Goal: Task Accomplishment & Management: Use online tool/utility

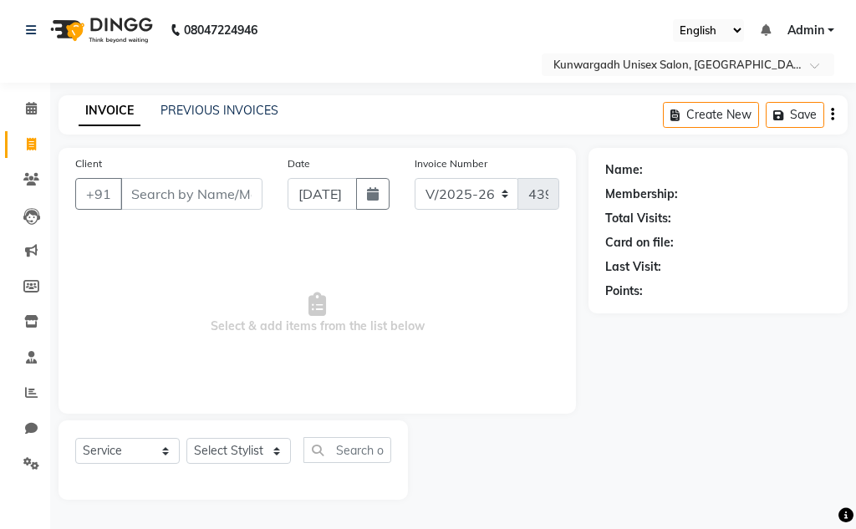
select select "7931"
select select "service"
click at [223, 454] on select "Select Stylist Aarti [PERSON_NAME] Sir Chiku [PERSON_NAME] [PERSON_NAME] [PERSO…" at bounding box center [238, 451] width 104 height 26
select select "82467"
click at [186, 438] on select "Select Stylist Aarti [PERSON_NAME] Sir Chiku [PERSON_NAME] [PERSON_NAME] [PERSO…" at bounding box center [238, 451] width 104 height 26
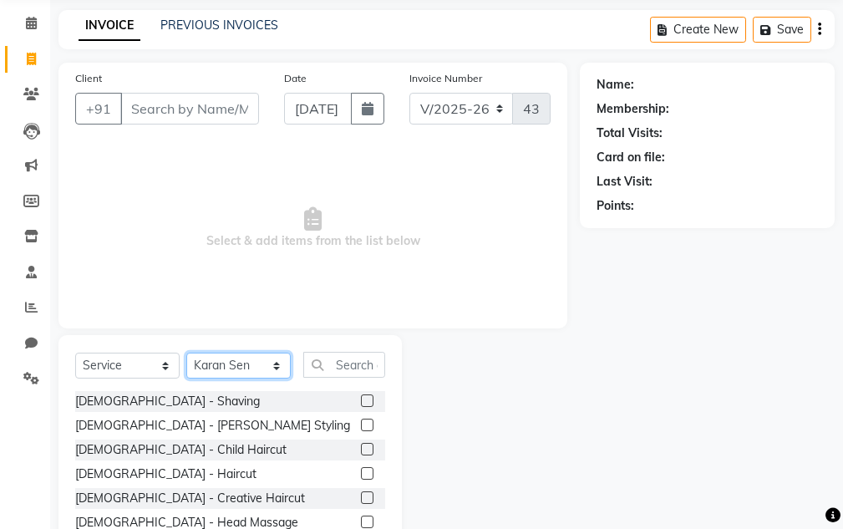
scroll to position [163, 0]
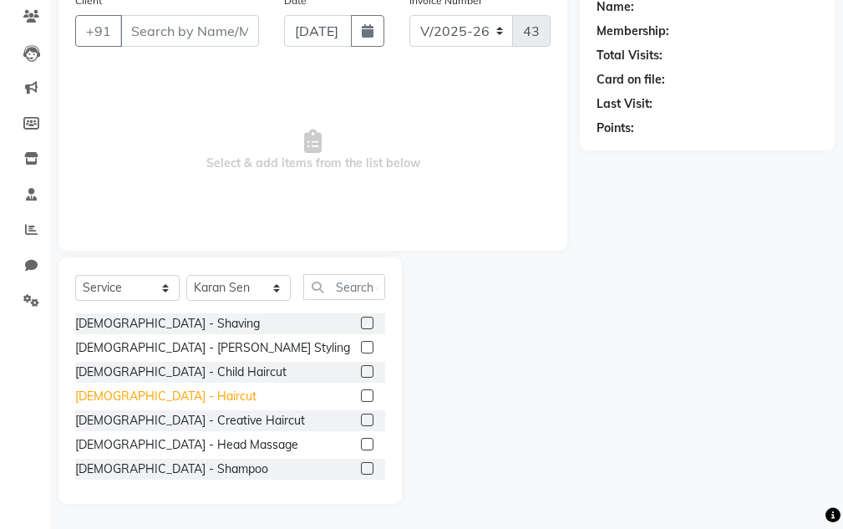
click at [145, 389] on div "[DEMOGRAPHIC_DATA] - Haircut" at bounding box center [165, 397] width 181 height 18
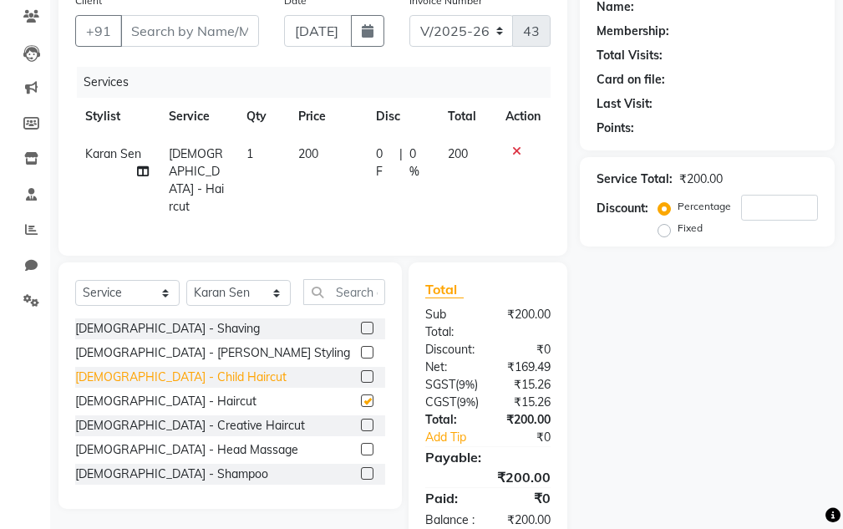
checkbox input "false"
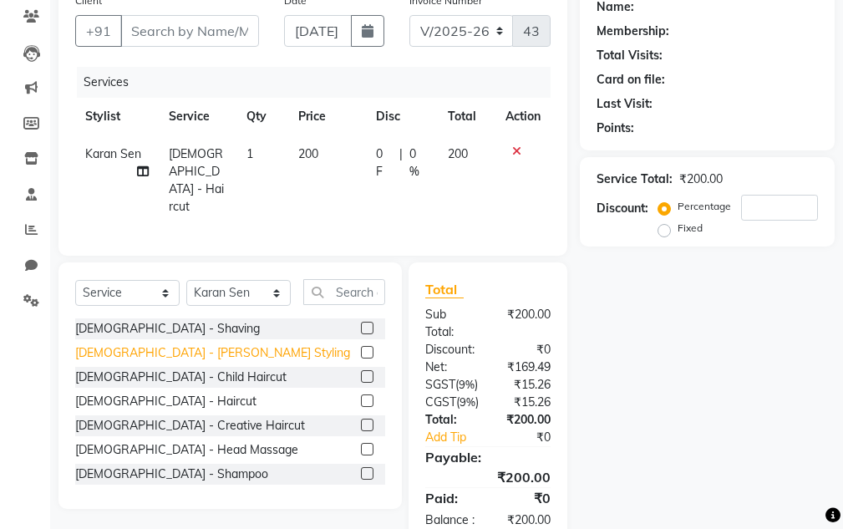
click at [154, 351] on div "[DEMOGRAPHIC_DATA] - [PERSON_NAME] Styling" at bounding box center [212, 353] width 275 height 18
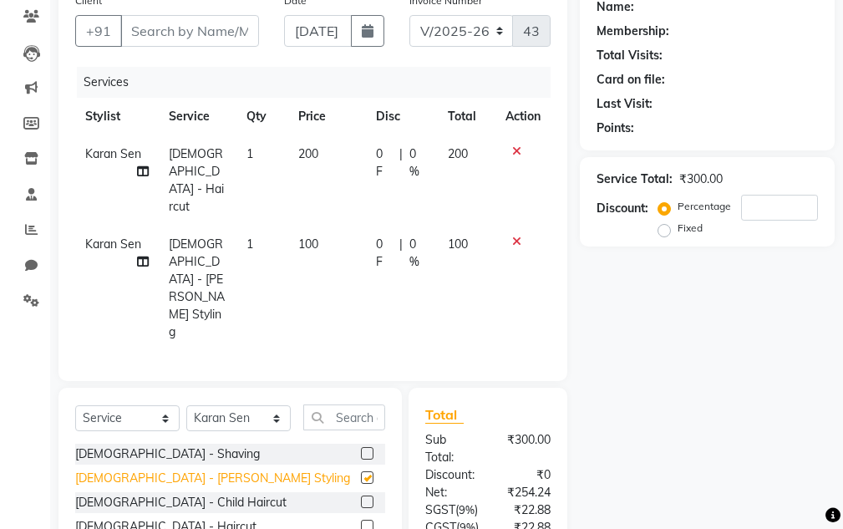
checkbox input "false"
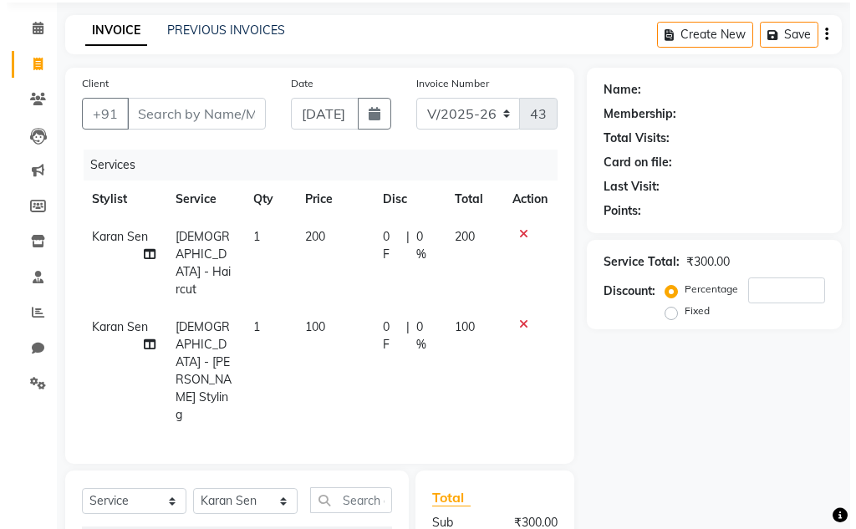
scroll to position [0, 0]
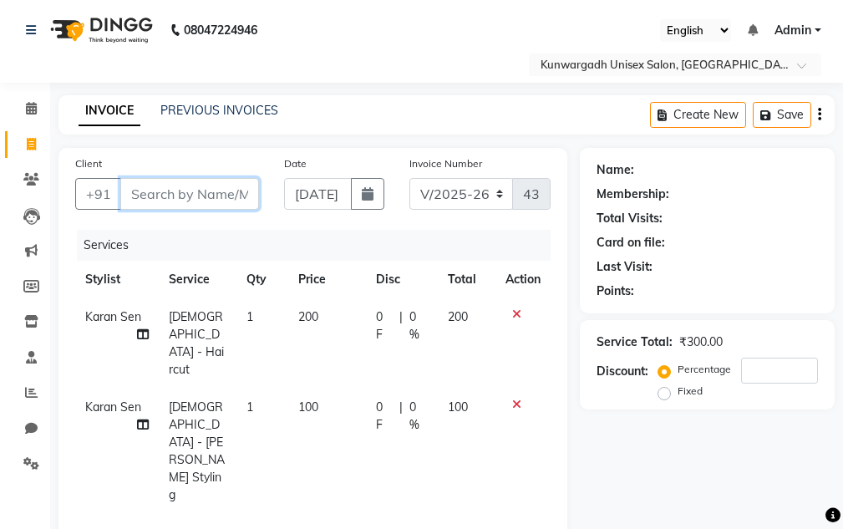
click at [236, 193] on input "Client" at bounding box center [189, 194] width 139 height 32
type input "7"
type input "0"
type input "7676966577"
click at [222, 185] on button "Add Client" at bounding box center [216, 194] width 86 height 32
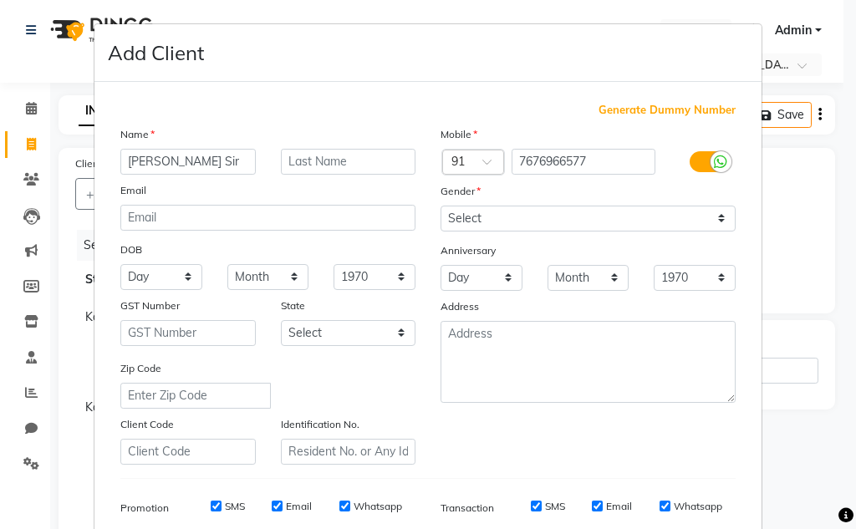
type input "[PERSON_NAME] Sir"
click at [628, 232] on div "Mobile Country Code × 91 7676966577 Gender Select [DEMOGRAPHIC_DATA] [DEMOGRAPH…" at bounding box center [588, 294] width 320 height 339
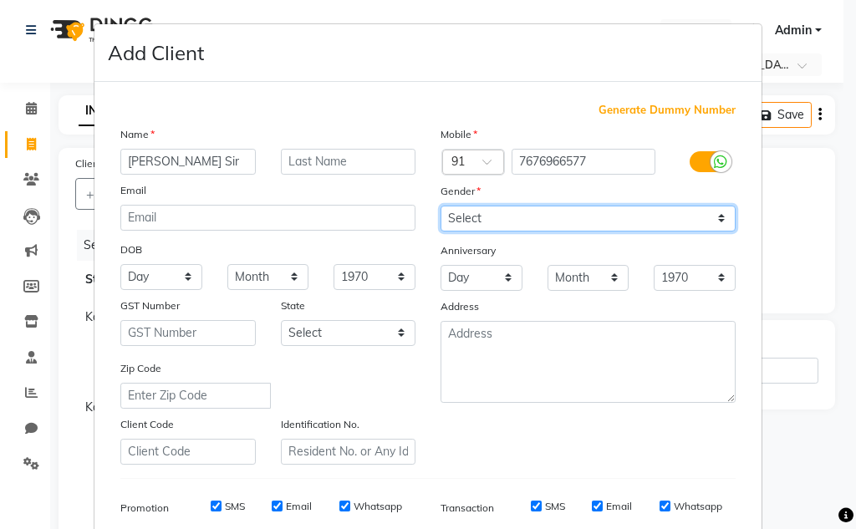
click at [634, 221] on select "Select [DEMOGRAPHIC_DATA] [DEMOGRAPHIC_DATA] Other Prefer Not To Say" at bounding box center [587, 219] width 295 height 26
select select "[DEMOGRAPHIC_DATA]"
click at [440, 206] on select "Select [DEMOGRAPHIC_DATA] [DEMOGRAPHIC_DATA] Other Prefer Not To Say" at bounding box center [587, 219] width 295 height 26
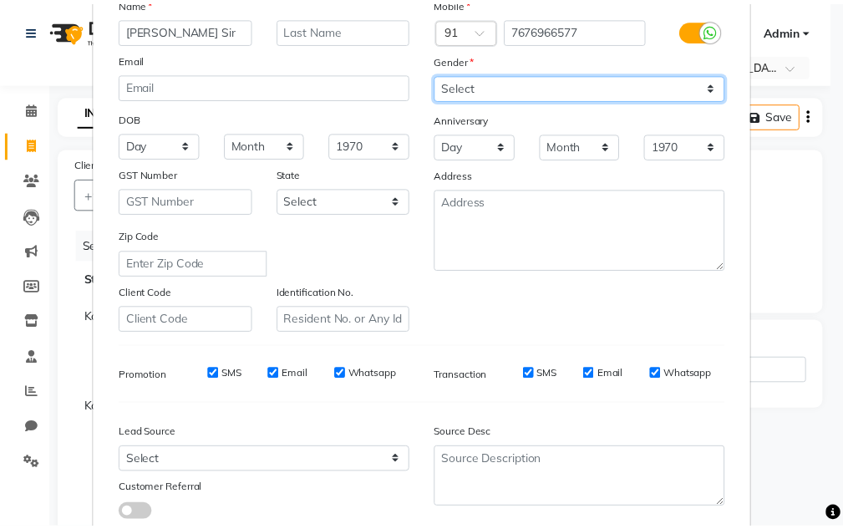
scroll to position [242, 0]
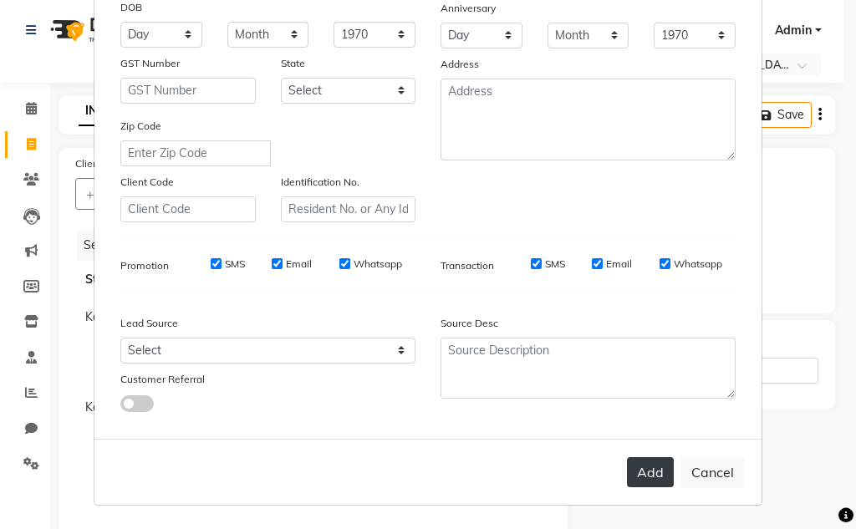
click at [663, 479] on button "Add" at bounding box center [650, 472] width 47 height 30
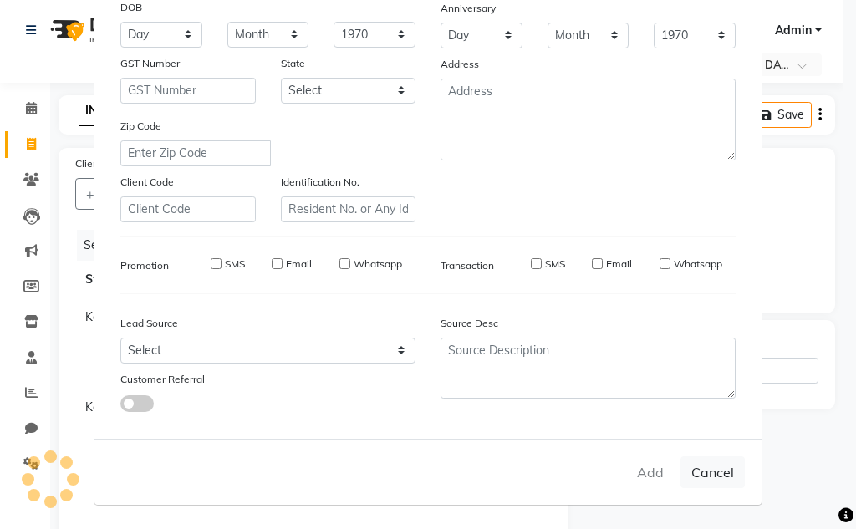
select select
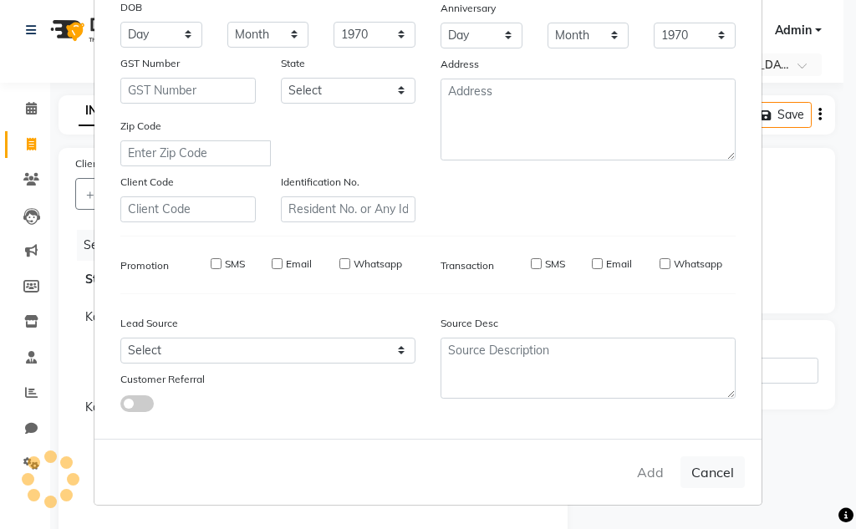
select select
checkbox input "false"
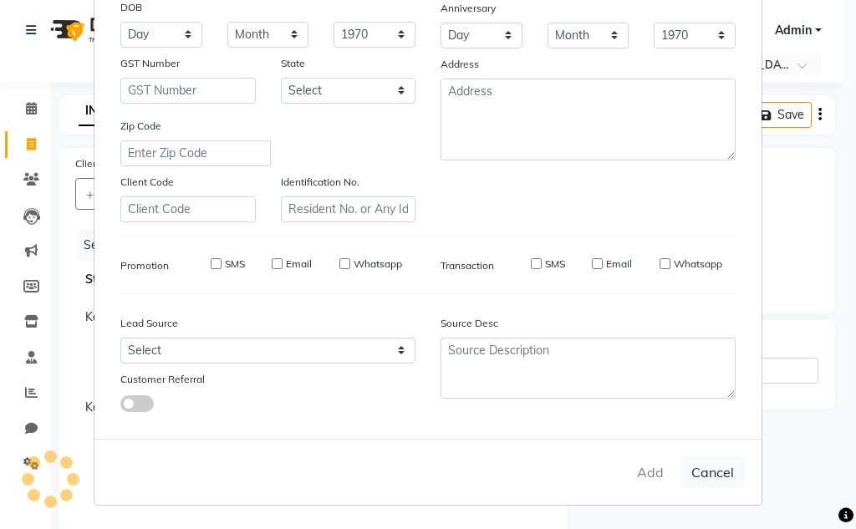
checkbox input "false"
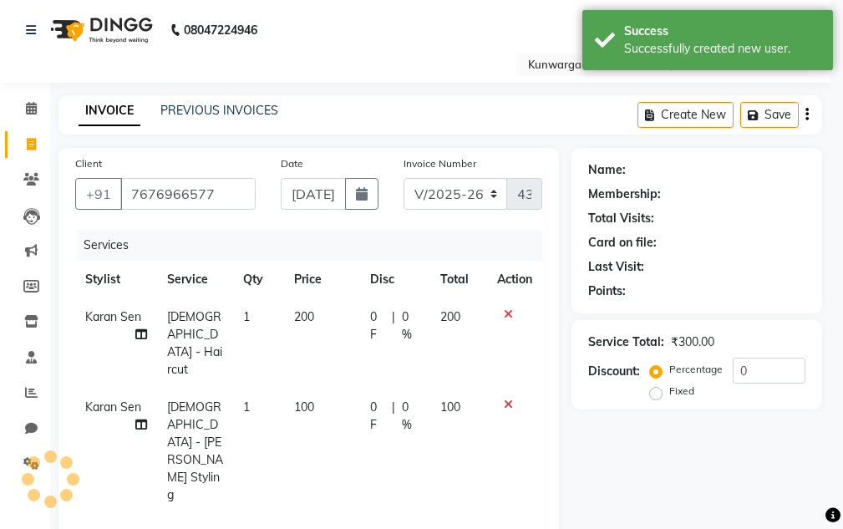
click at [231, 457] on div "Client [PHONE_NUMBER] Date [DATE] Invoice Number V/2025 V/[PHONE_NUMBER] Servic…" at bounding box center [308, 346] width 500 height 396
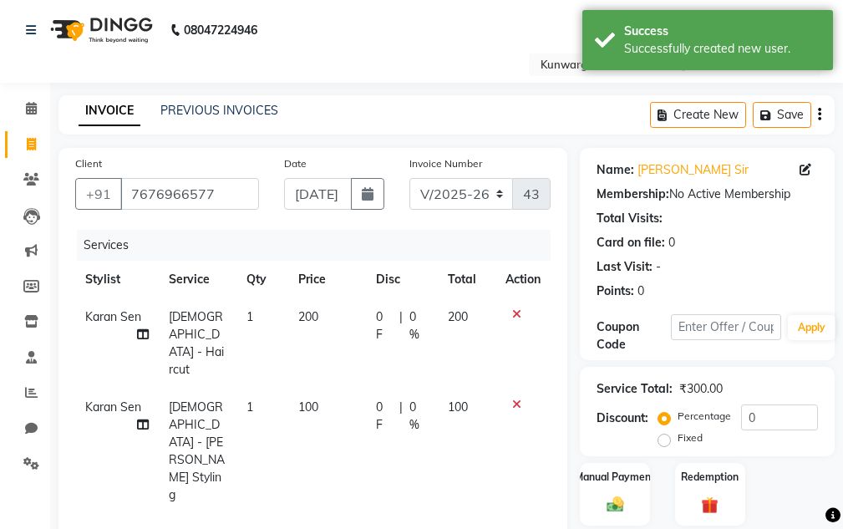
click at [739, 270] on div "Last Visit: -" at bounding box center [707, 267] width 221 height 18
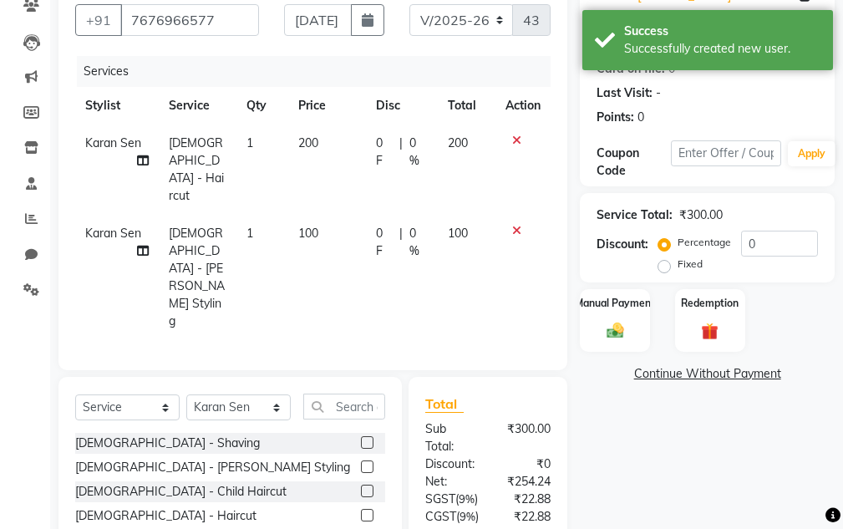
scroll to position [307, 0]
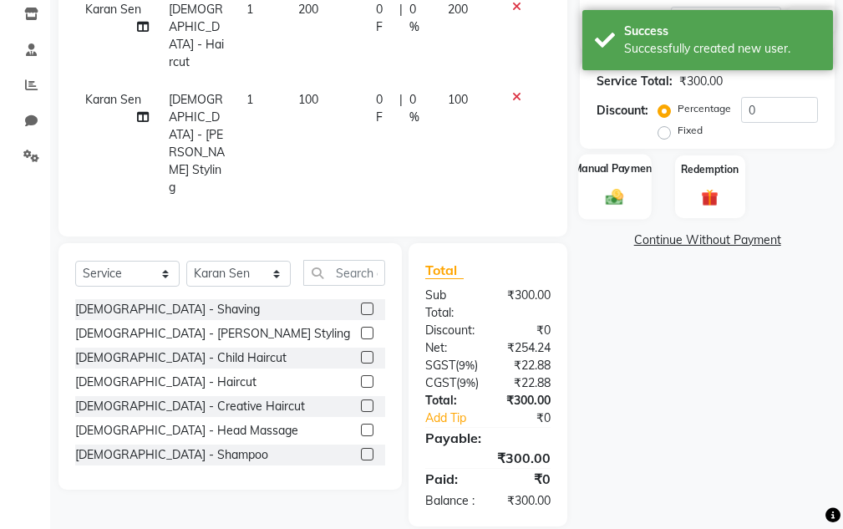
click at [636, 193] on div "Manual Payment" at bounding box center [615, 186] width 73 height 65
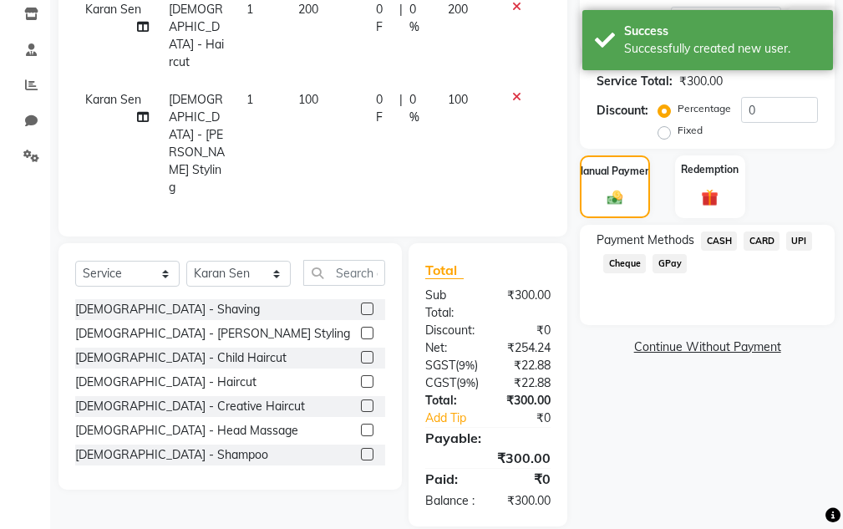
click at [797, 233] on span "UPI" at bounding box center [799, 240] width 26 height 19
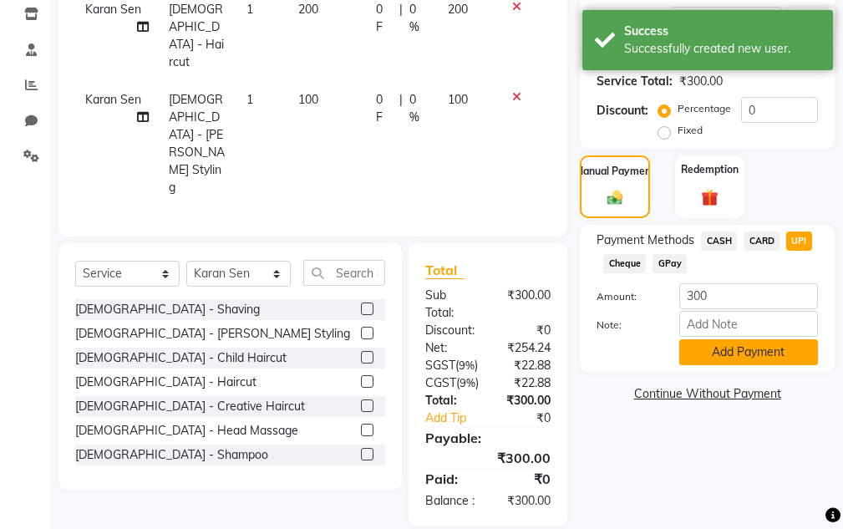
click at [776, 344] on button "Add Payment" at bounding box center [748, 352] width 139 height 26
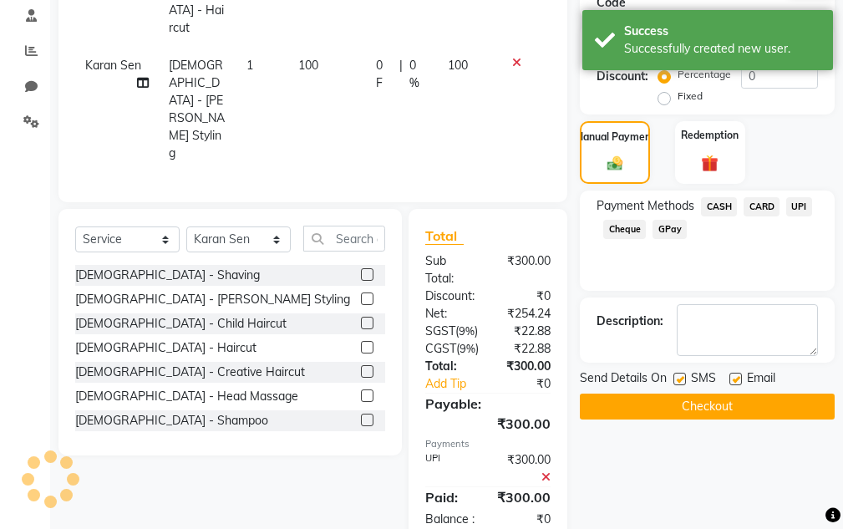
scroll to position [360, 0]
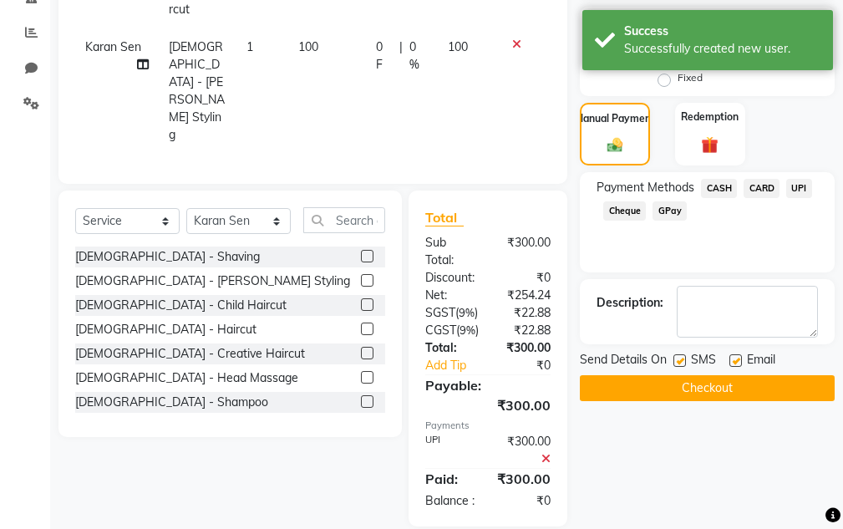
click at [741, 386] on button "Checkout" at bounding box center [707, 388] width 255 height 26
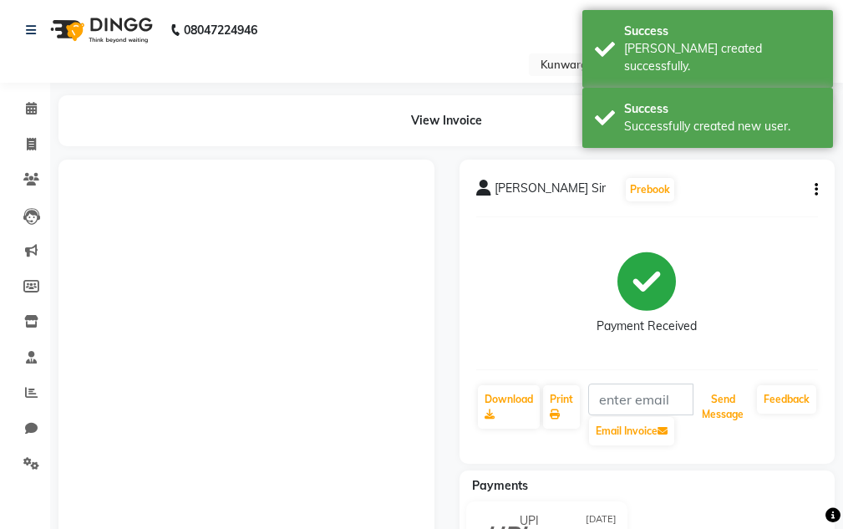
click at [741, 406] on button "Send Message" at bounding box center [722, 406] width 55 height 43
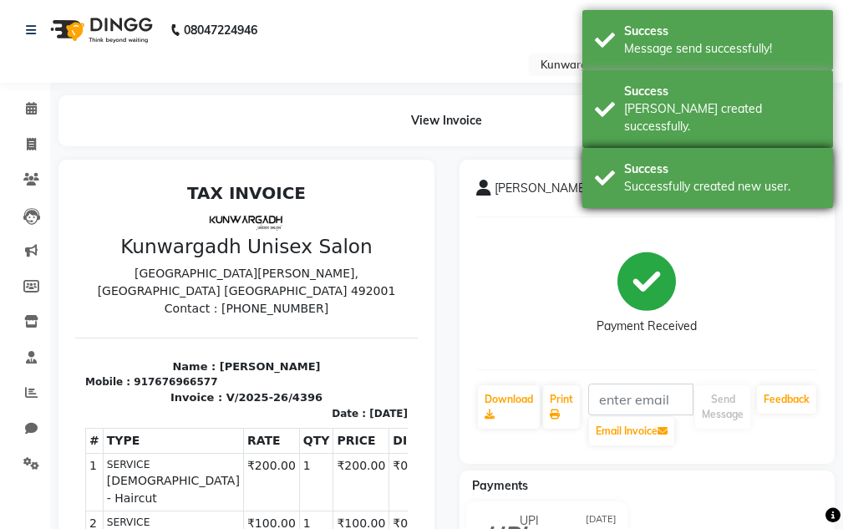
drag, startPoint x: 718, startPoint y: 159, endPoint x: 746, endPoint y: 100, distance: 65.0
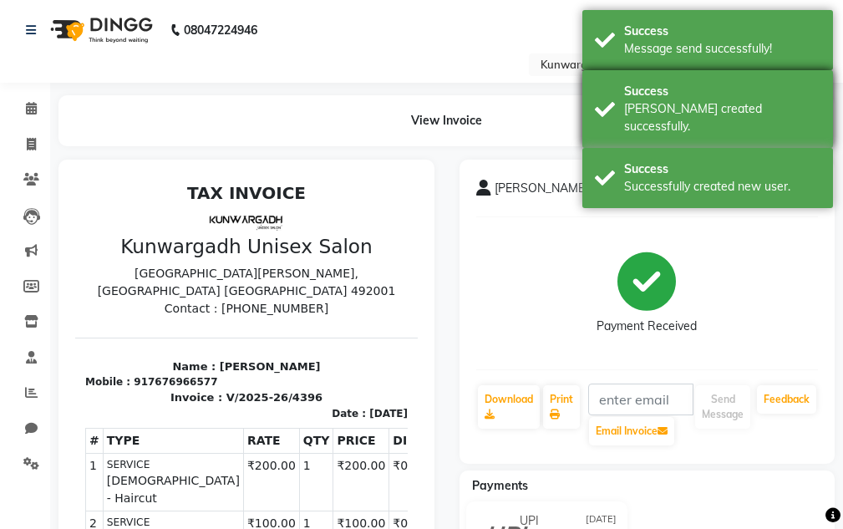
click at [718, 160] on div "Success" at bounding box center [722, 169] width 196 height 18
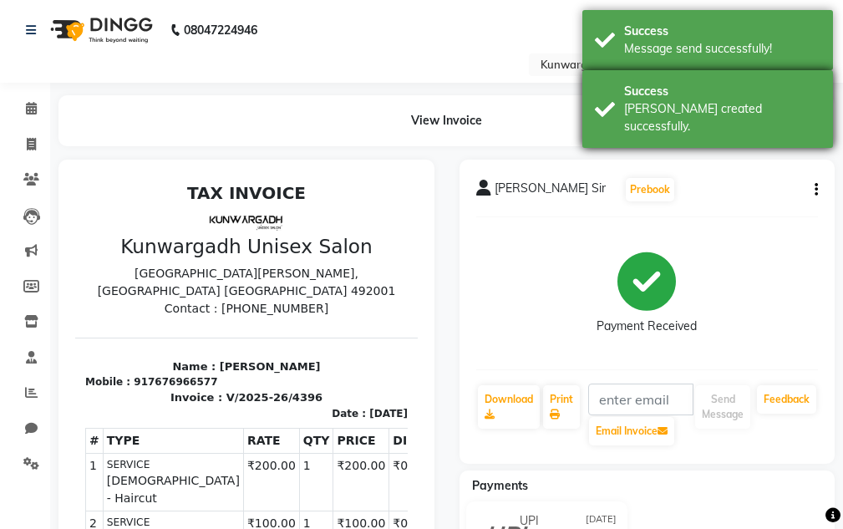
drag, startPoint x: 746, startPoint y: 99, endPoint x: 748, endPoint y: 73, distance: 26.8
click at [746, 98] on div "Success" at bounding box center [722, 92] width 196 height 18
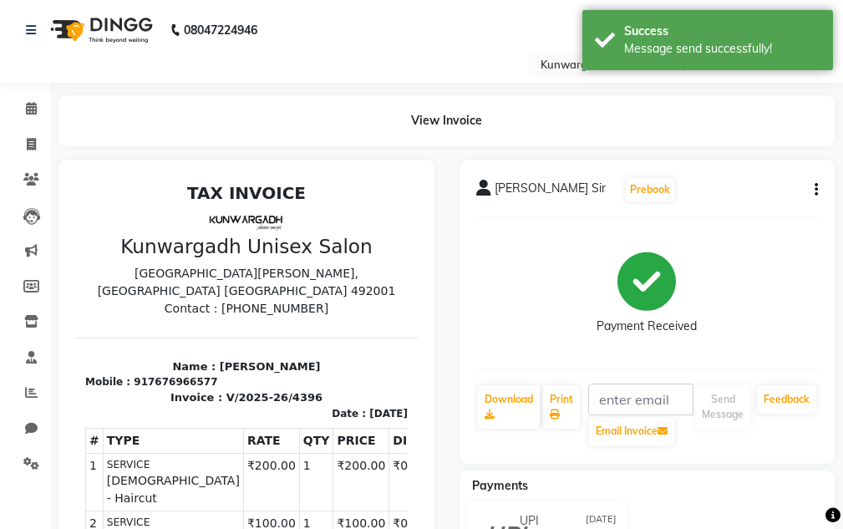
click at [748, 73] on div "Success [PERSON_NAME] created successfully." at bounding box center [707, 109] width 251 height 78
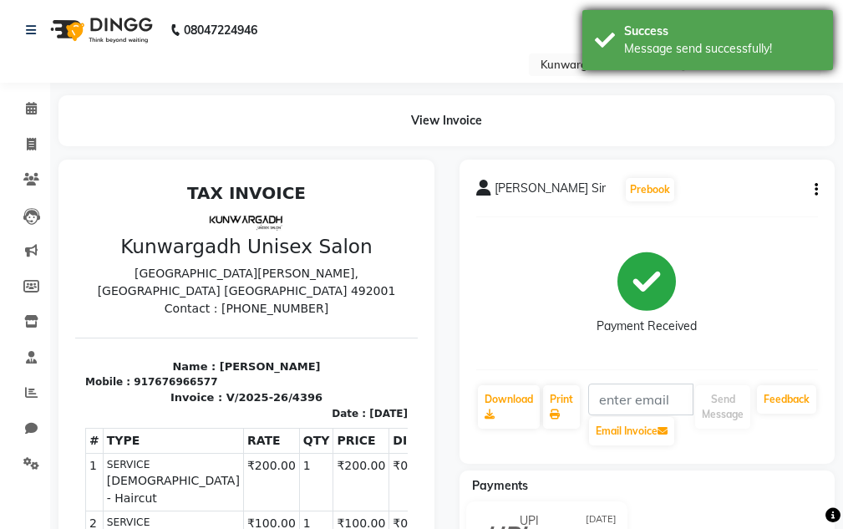
click at [750, 65] on div "Success Message send successfully!" at bounding box center [707, 40] width 251 height 60
